Goal: Transaction & Acquisition: Purchase product/service

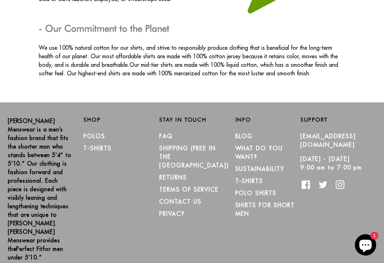
scroll to position [1206, 0]
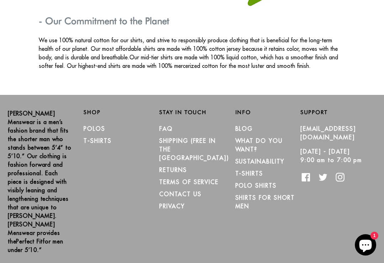
click at [97, 125] on link "Polos" at bounding box center [95, 128] width 22 height 7
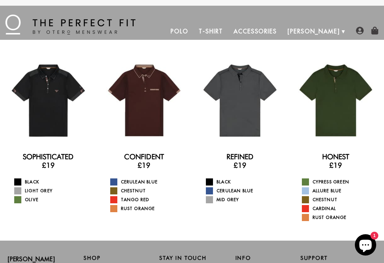
click at [240, 159] on link "Refined" at bounding box center [239, 156] width 27 height 9
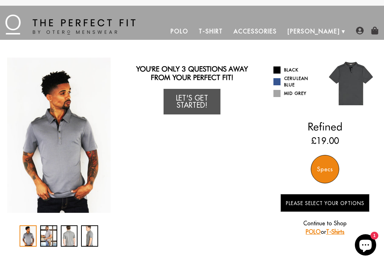
click at [281, 82] on link "Cerulean Blue" at bounding box center [296, 81] width 47 height 13
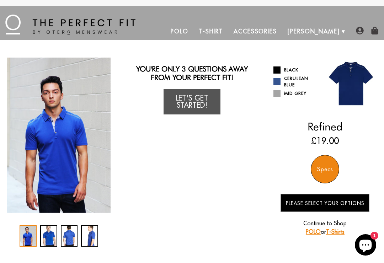
click at [280, 97] on span at bounding box center [276, 93] width 7 height 7
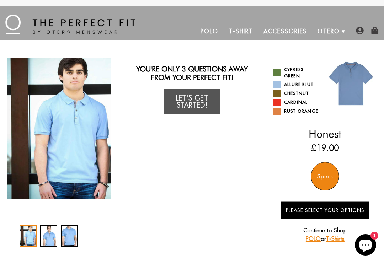
click at [279, 114] on span at bounding box center [276, 111] width 7 height 7
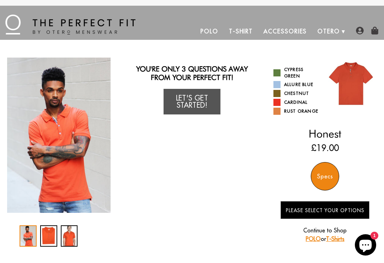
click at [280, 88] on span at bounding box center [276, 84] width 7 height 7
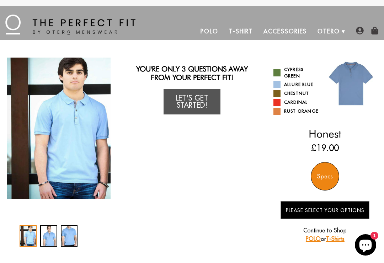
click at [201, 103] on link "Let's Get Started!" at bounding box center [191, 102] width 57 height 26
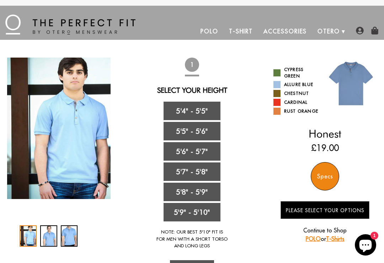
click at [198, 212] on link "5'9" - 5'10"" at bounding box center [191, 212] width 57 height 18
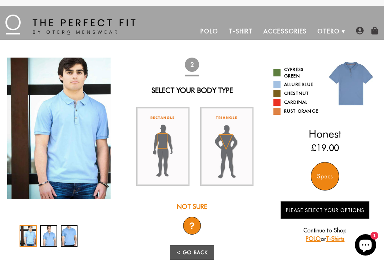
click at [166, 149] on img at bounding box center [162, 146] width 53 height 79
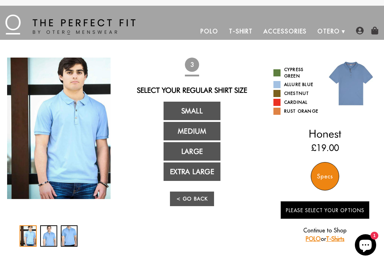
click at [204, 152] on link "Large" at bounding box center [191, 151] width 57 height 18
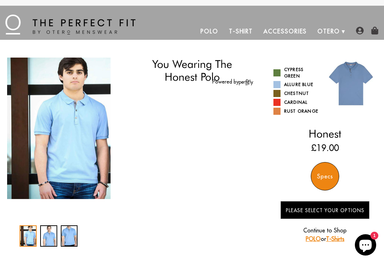
select select "59-510"
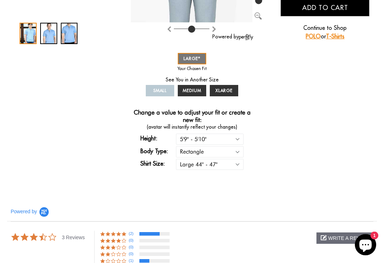
scroll to position [217, 0]
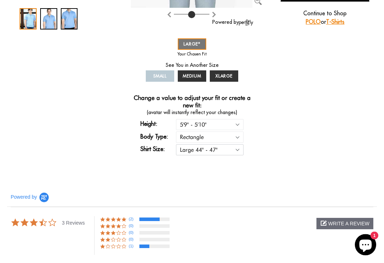
click at [240, 151] on select "Small 36" - 39" Medium 40" - 43" Large 44" - 47" Extra Large 48" - 50"" at bounding box center [210, 150] width 68 height 11
select select "M"
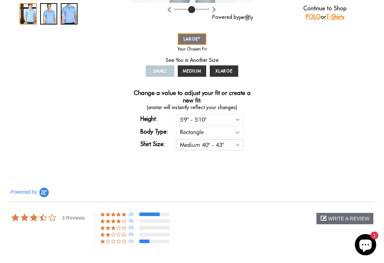
select select "59-510"
select select "M"
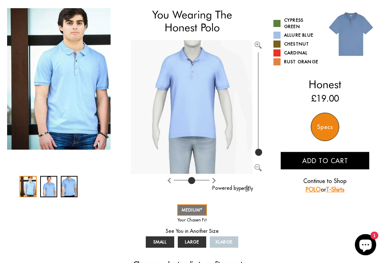
scroll to position [50, 0]
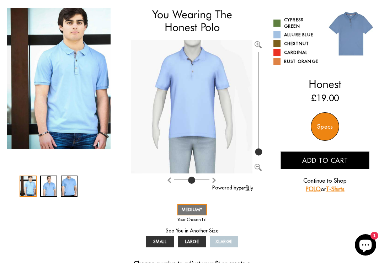
click at [331, 127] on div "Specs" at bounding box center [325, 126] width 28 height 28
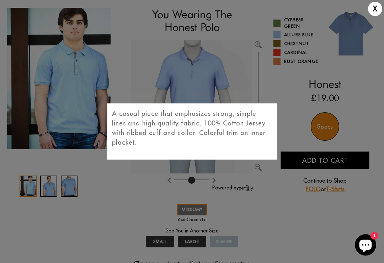
click at [345, 217] on div "X A casual piece that emphasizes strong, simple lines and high quality fabric. …" at bounding box center [192, 131] width 384 height 263
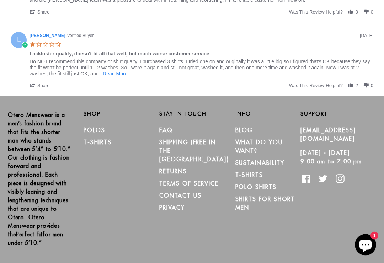
scroll to position [604, 0]
click at [121, 75] on span "...Read More" at bounding box center [113, 74] width 29 height 6
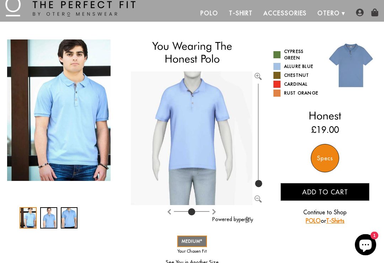
scroll to position [0, 0]
